Goal: Download file/media

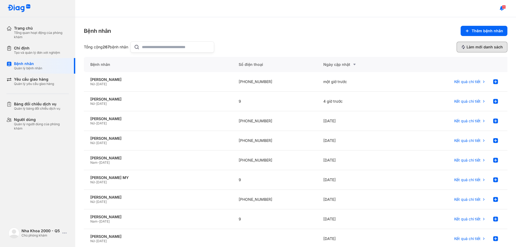
click at [469, 46] on span "Làm mới danh sách" at bounding box center [484, 47] width 36 height 5
click at [462, 102] on span "Kết quả chi tiết" at bounding box center [467, 101] width 26 height 5
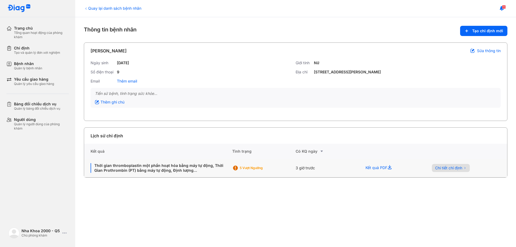
click at [442, 169] on span "Chi tiết chỉ định" at bounding box center [448, 167] width 27 height 5
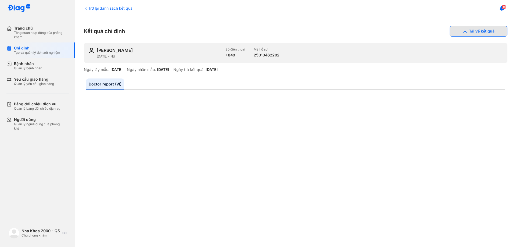
click at [474, 30] on button "Tải về kết quả" at bounding box center [478, 31] width 58 height 11
